Goal: Use online tool/utility

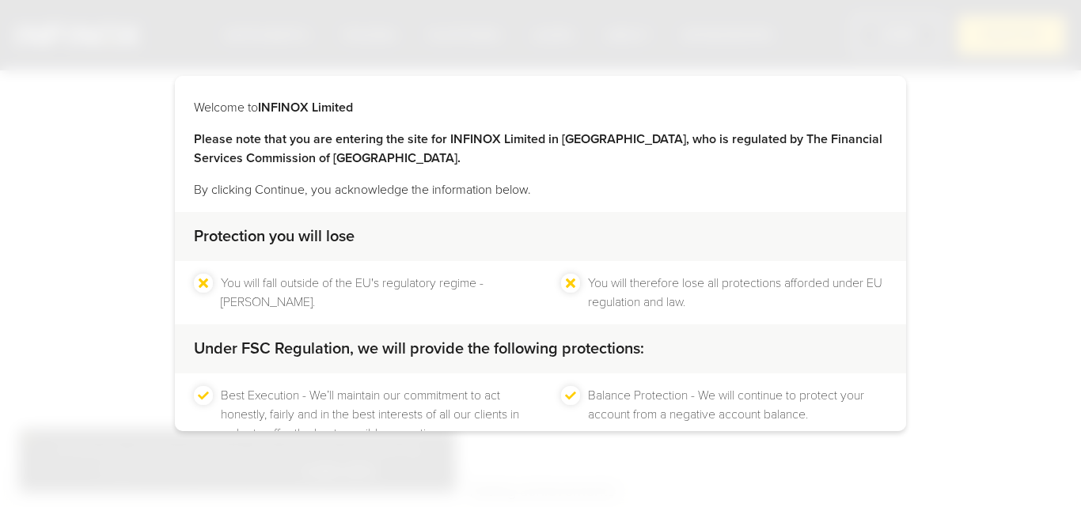
scroll to position [214, 0]
click at [437, 470] on div "CONTINUE" at bounding box center [458, 489] width 115 height 39
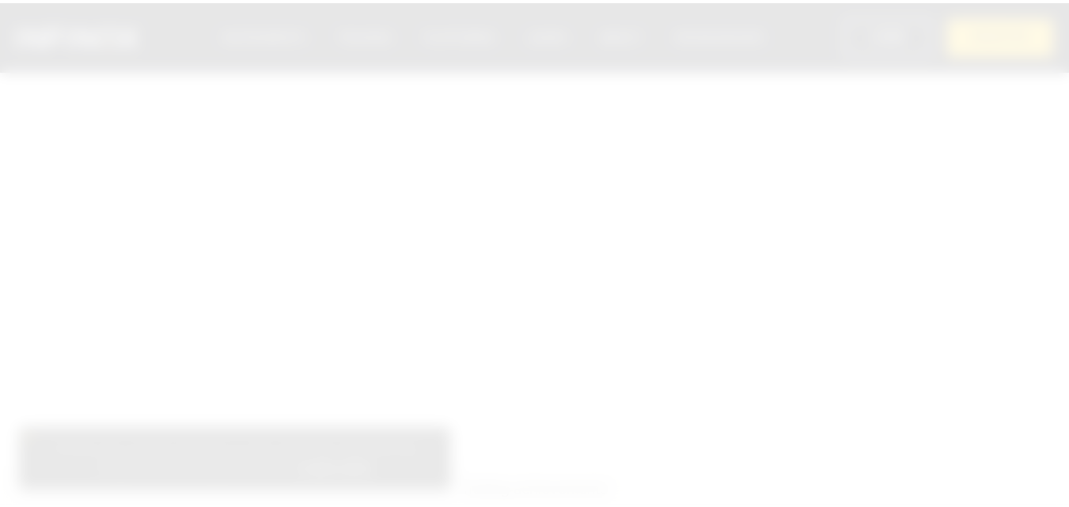
scroll to position [0, 0]
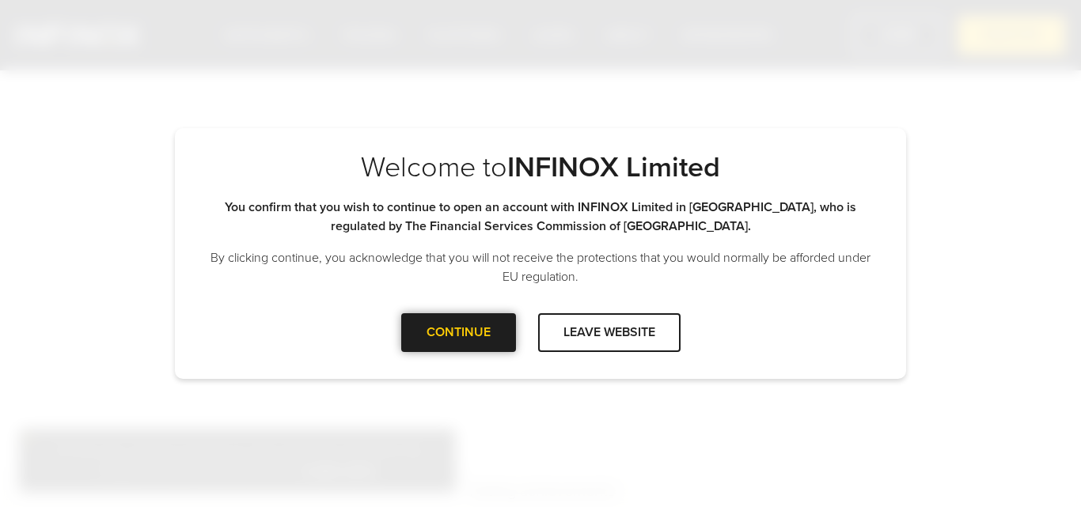
click at [437, 347] on div "CONTINUE" at bounding box center [458, 332] width 115 height 39
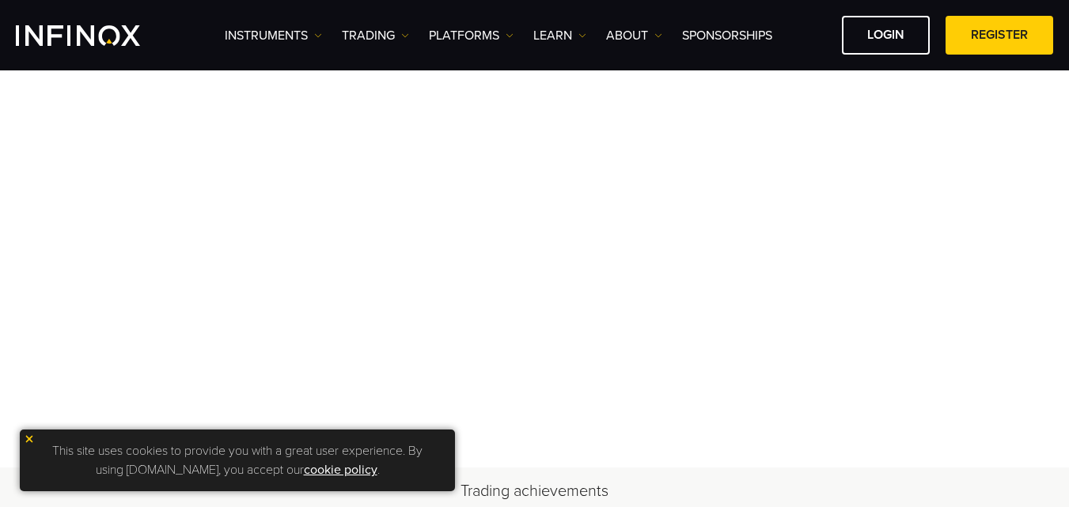
click at [35, 438] on p "This site uses cookies to provide you with a great user experience. By using in…" at bounding box center [237, 461] width 419 height 46
click at [30, 440] on img at bounding box center [29, 439] width 11 height 11
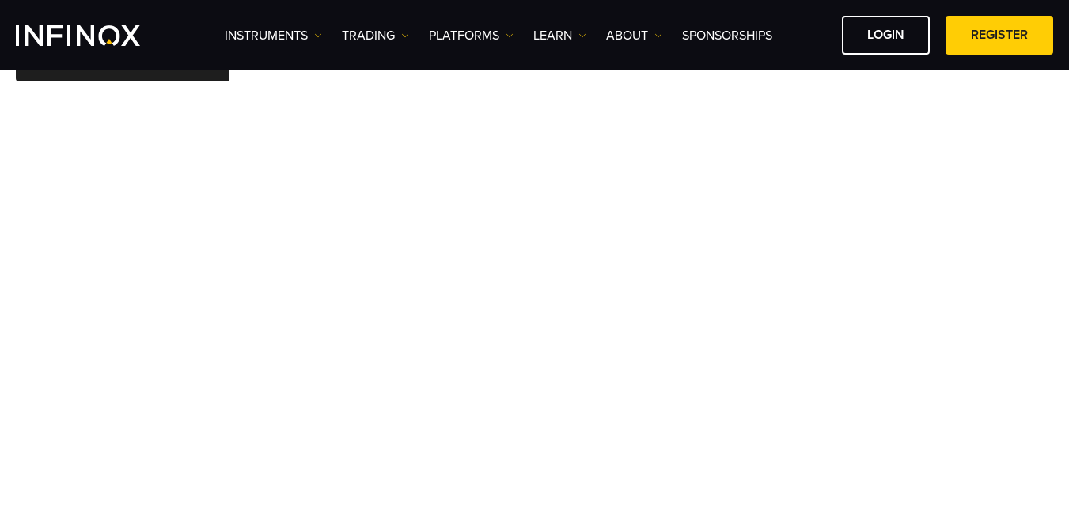
scroll to position [74, 0]
